Goal: Use online tool/utility: Utilize a website feature to perform a specific function

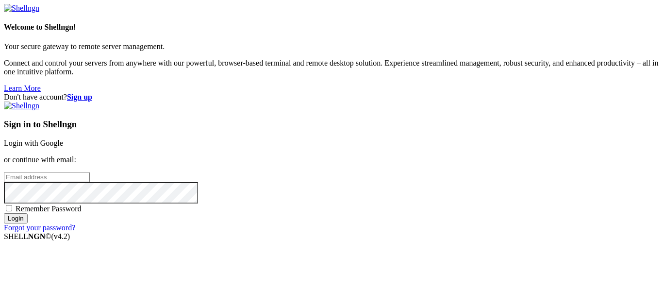
click at [63, 139] on link "Login with Google" at bounding box center [33, 143] width 59 height 8
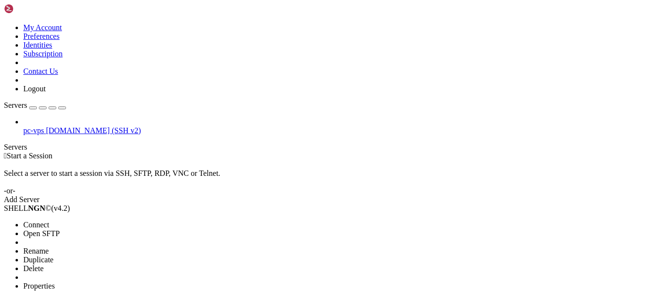
click at [82, 229] on li "Open SFTP" at bounding box center [67, 233] width 88 height 9
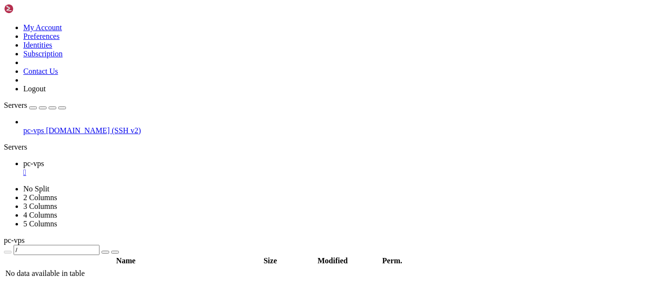
type input "/home/alencar"
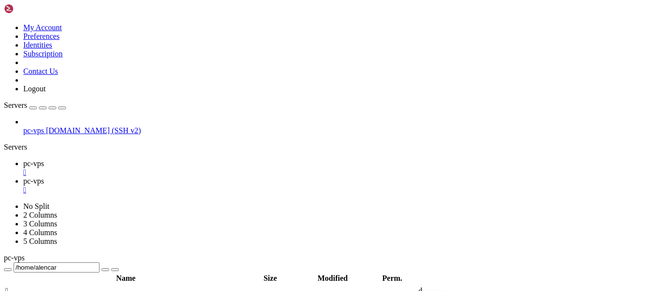
click at [160, 159] on link "pc-vps " at bounding box center [341, 167] width 636 height 17
click at [44, 177] on span "pc-vps" at bounding box center [33, 181] width 21 height 8
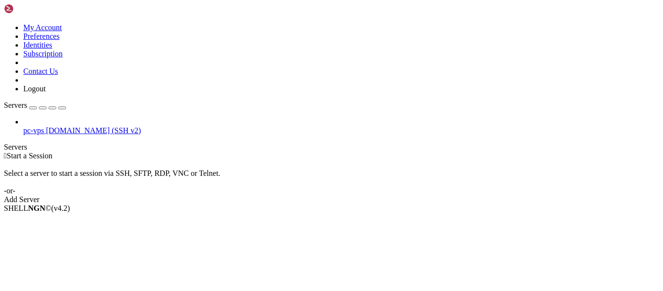
click at [30, 126] on span "pc-vps" at bounding box center [33, 130] width 21 height 8
click at [39, 221] on span "Connect" at bounding box center [36, 225] width 26 height 8
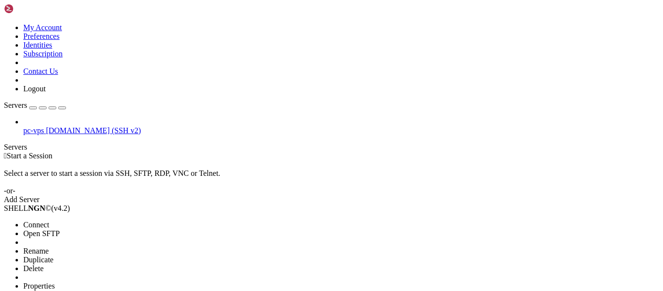
click at [39, 221] on span "Connect" at bounding box center [36, 225] width 26 height 8
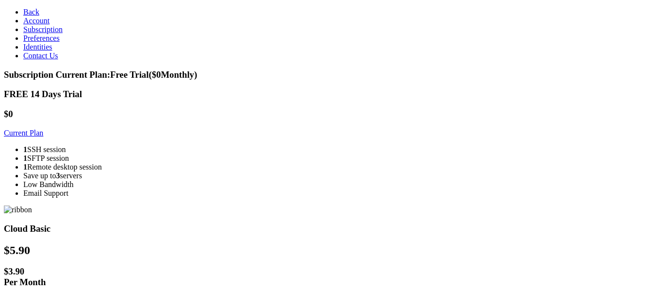
click at [23, 8] on icon at bounding box center [23, 12] width 0 height 8
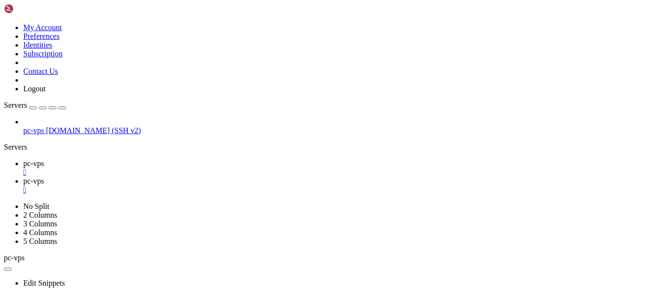
type input "/home/alencar"
click at [139, 159] on link "pc-vps " at bounding box center [341, 167] width 636 height 17
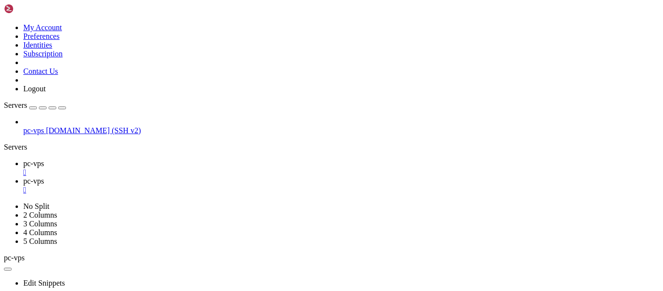
scroll to position [1984, 0]
click at [44, 177] on span "pc-vps" at bounding box center [33, 181] width 21 height 8
click at [128, 159] on link "pc-vps " at bounding box center [341, 167] width 636 height 17
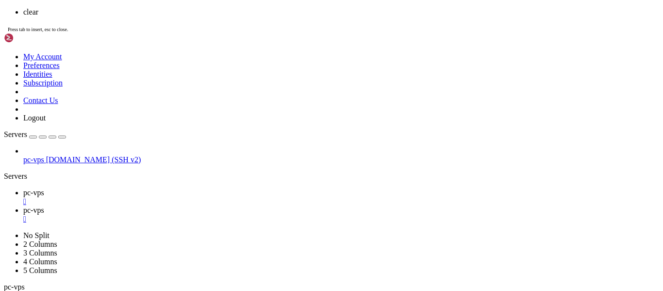
scroll to position [0, 0]
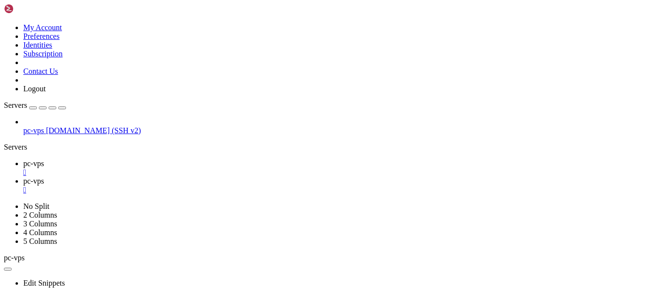
drag, startPoint x: 333, startPoint y: 565, endPoint x: 123, endPoint y: 561, distance: 209.4
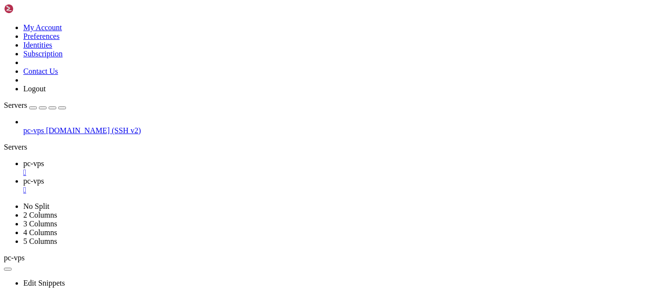
drag, startPoint x: 126, startPoint y: 463, endPoint x: 187, endPoint y: 566, distance: 120.0
drag, startPoint x: 357, startPoint y: 556, endPoint x: 363, endPoint y: 488, distance: 68.3
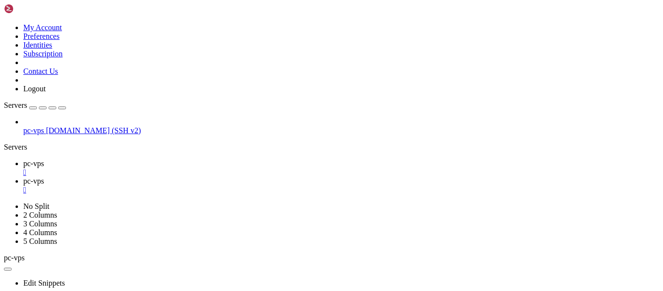
drag, startPoint x: 380, startPoint y: 562, endPoint x: 127, endPoint y: 407, distance: 297.0
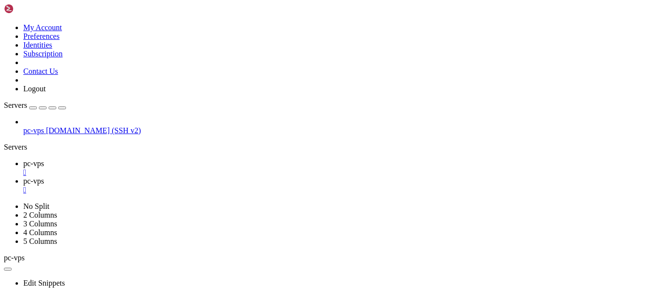
drag, startPoint x: 128, startPoint y: 555, endPoint x: 181, endPoint y: 559, distance: 53.1
drag, startPoint x: 311, startPoint y: 564, endPoint x: 126, endPoint y: 557, distance: 185.2
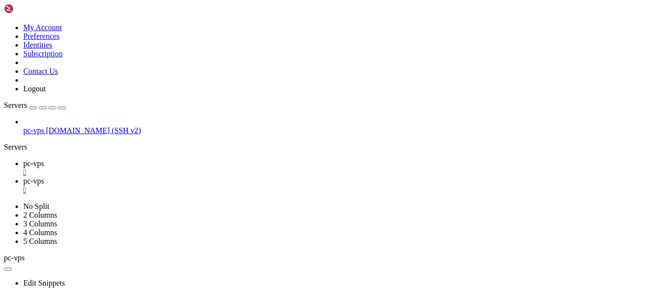
scroll to position [3873, 0]
drag, startPoint x: 101, startPoint y: 366, endPoint x: 291, endPoint y: 369, distance: 190.4
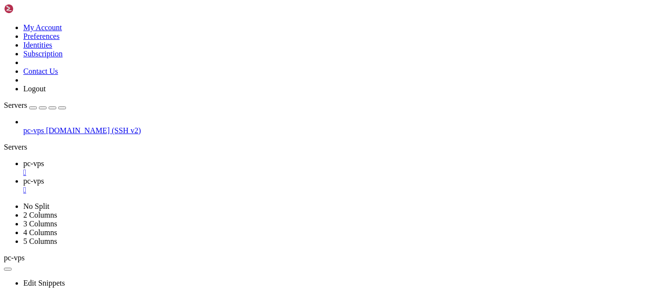
drag, startPoint x: 279, startPoint y: 368, endPoint x: 258, endPoint y: 367, distance: 21.4
drag, startPoint x: 275, startPoint y: 369, endPoint x: 99, endPoint y: 366, distance: 176.3
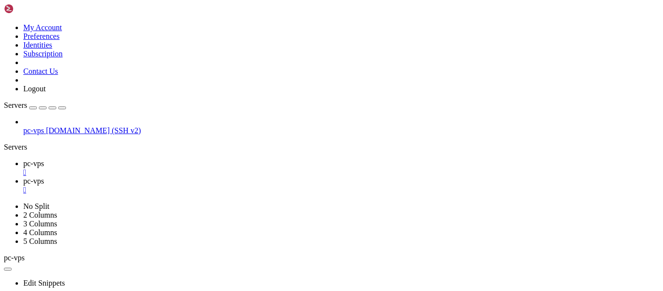
scroll to position [4029, 0]
drag, startPoint x: 104, startPoint y: 563, endPoint x: 28, endPoint y: 561, distance: 76.8
